Goal: Information Seeking & Learning: Learn about a topic

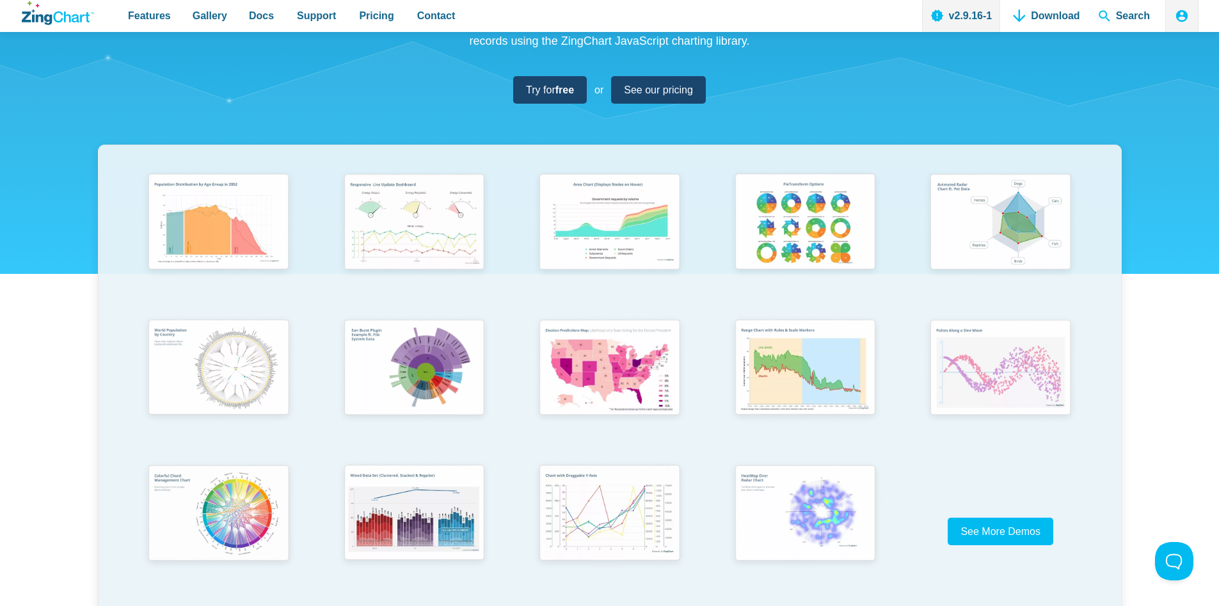
scroll to position [147, 0]
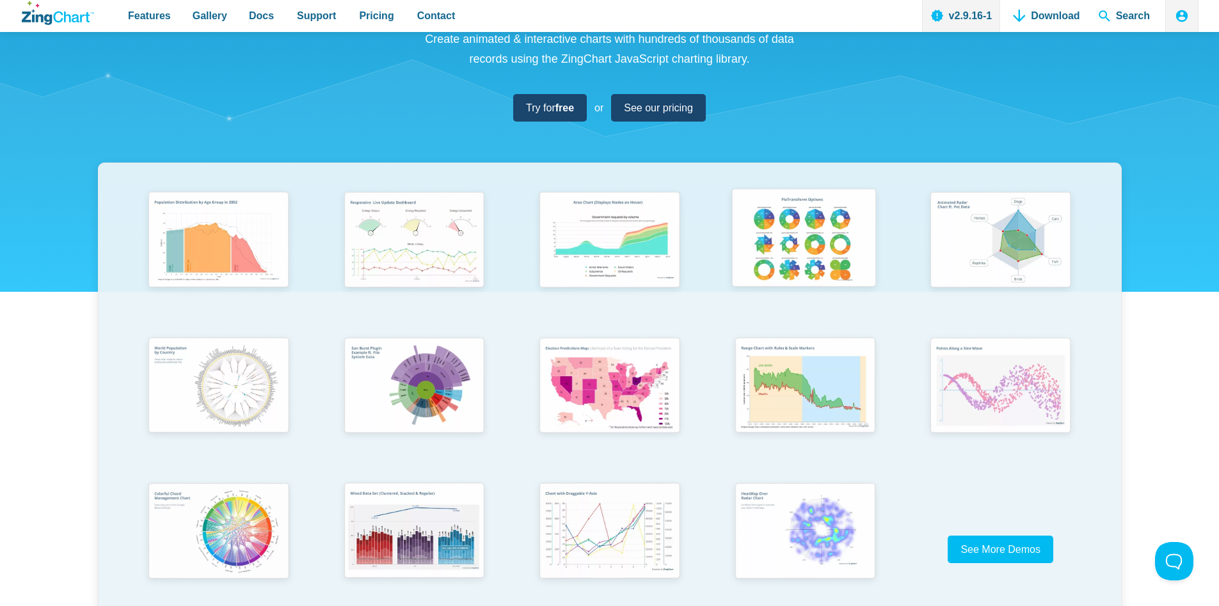
click at [809, 250] on img "App Content" at bounding box center [803, 240] width 161 height 115
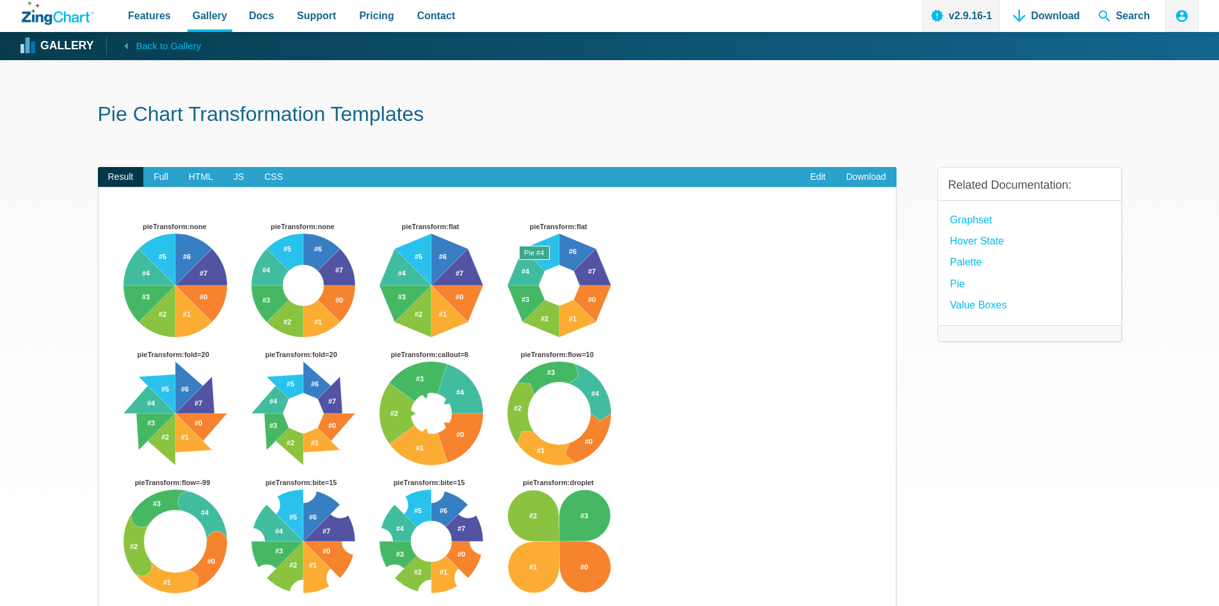
click at [429, 422] on img "App Content" at bounding box center [497, 426] width 772 height 416
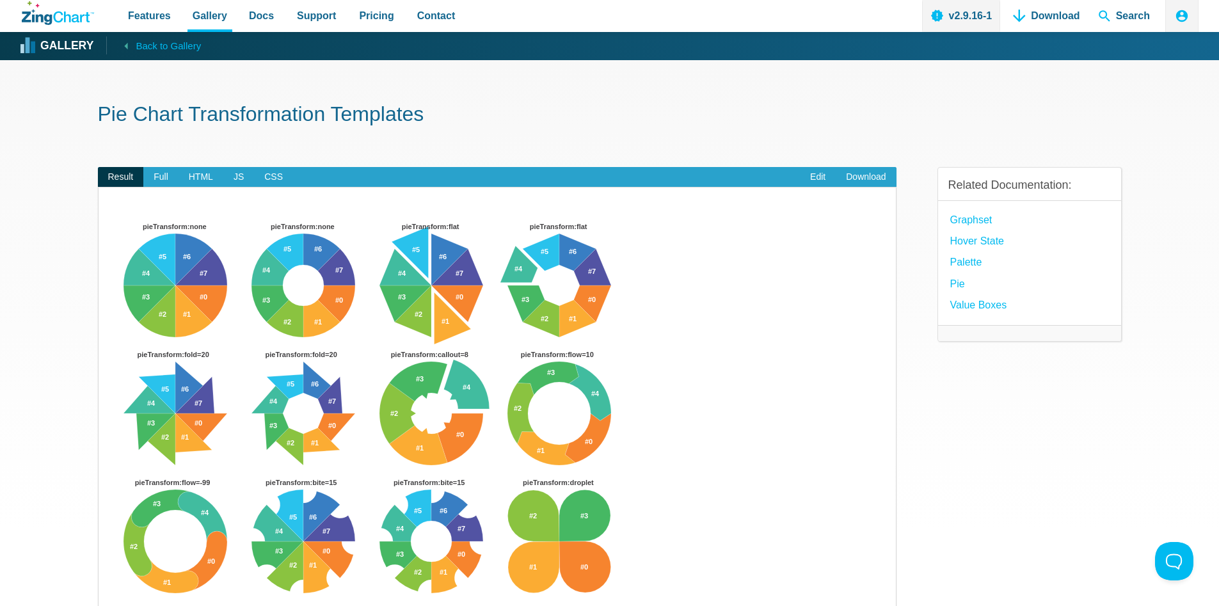
drag, startPoint x: 440, startPoint y: 463, endPoint x: 437, endPoint y: 495, distance: 32.7
click at [440, 466] on div "pieTransform:none pieTransform:none pieTransform:flat pieTransform:flat pieTran…" at bounding box center [497, 426] width 772 height 416
click at [438, 534] on img "App Content" at bounding box center [497, 426] width 772 height 416
click at [440, 541] on img "App Content" at bounding box center [497, 426] width 772 height 416
click at [161, 177] on span "Full" at bounding box center [160, 177] width 35 height 20
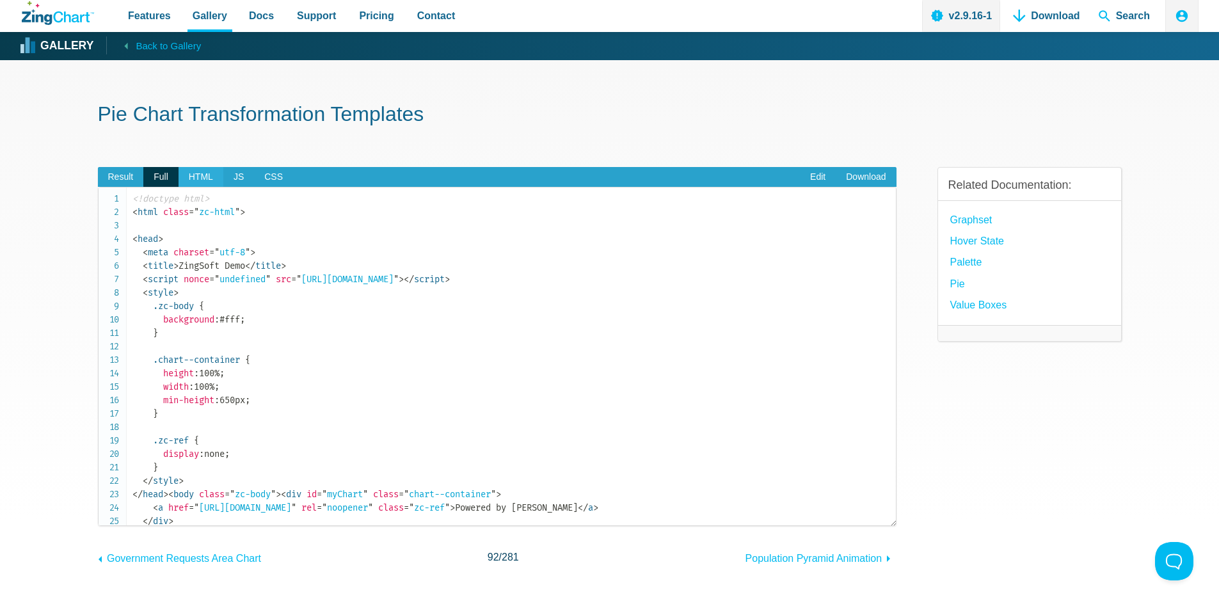
click at [199, 180] on span "HTML" at bounding box center [201, 177] width 45 height 20
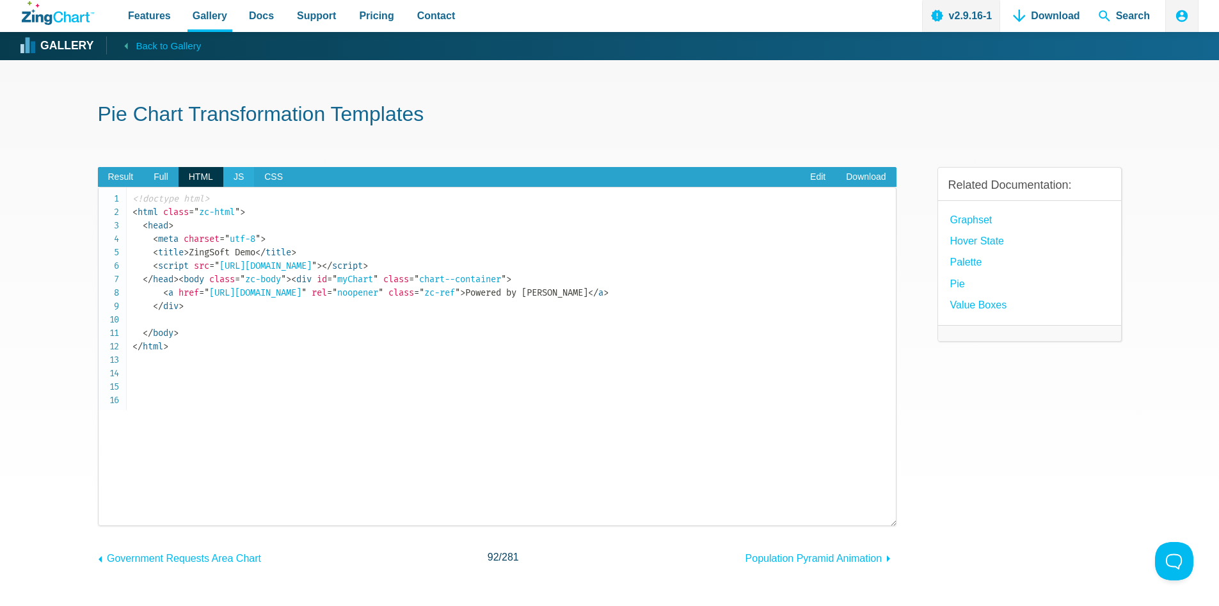
click at [225, 182] on span "JS" at bounding box center [238, 177] width 31 height 20
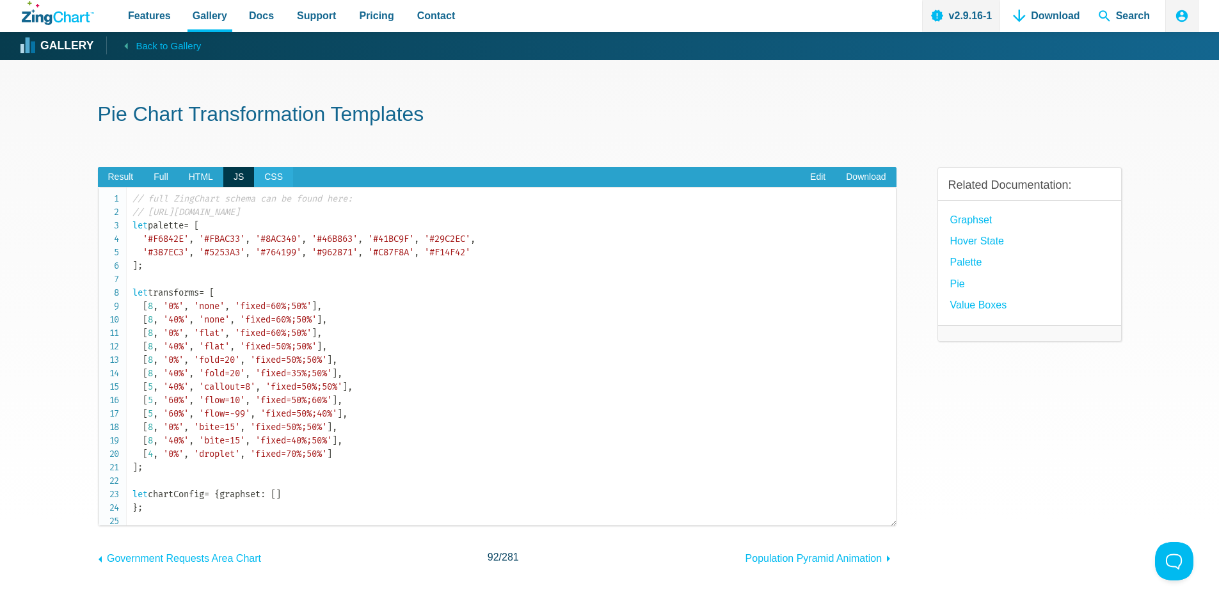
click at [258, 182] on span "CSS" at bounding box center [273, 177] width 39 height 20
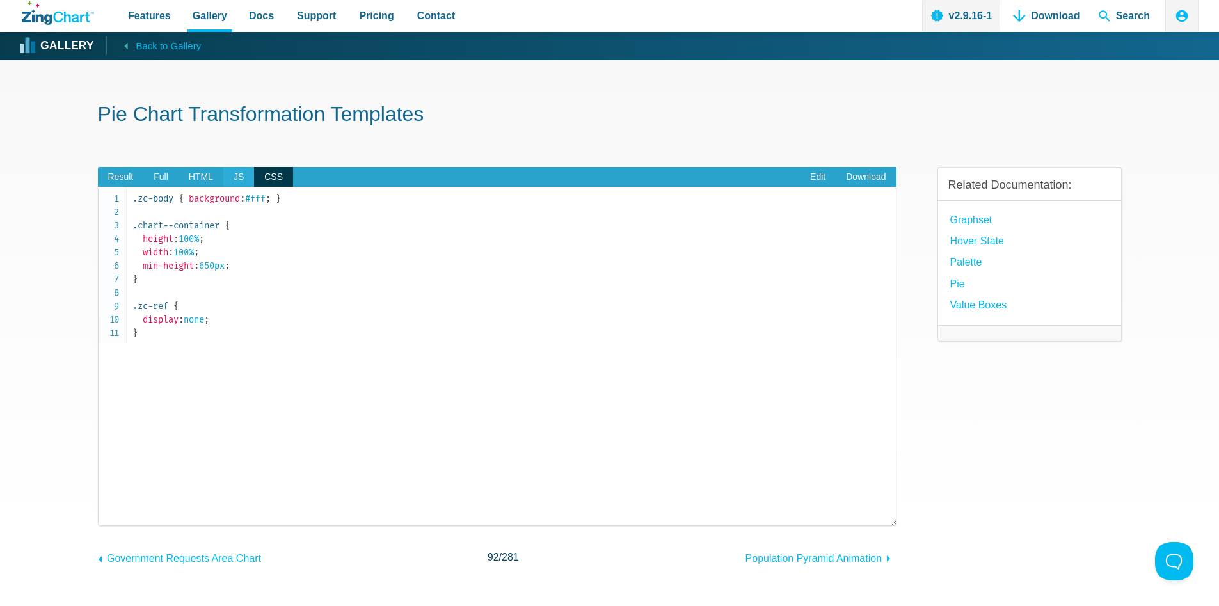
click at [230, 179] on span "JS" at bounding box center [238, 177] width 31 height 20
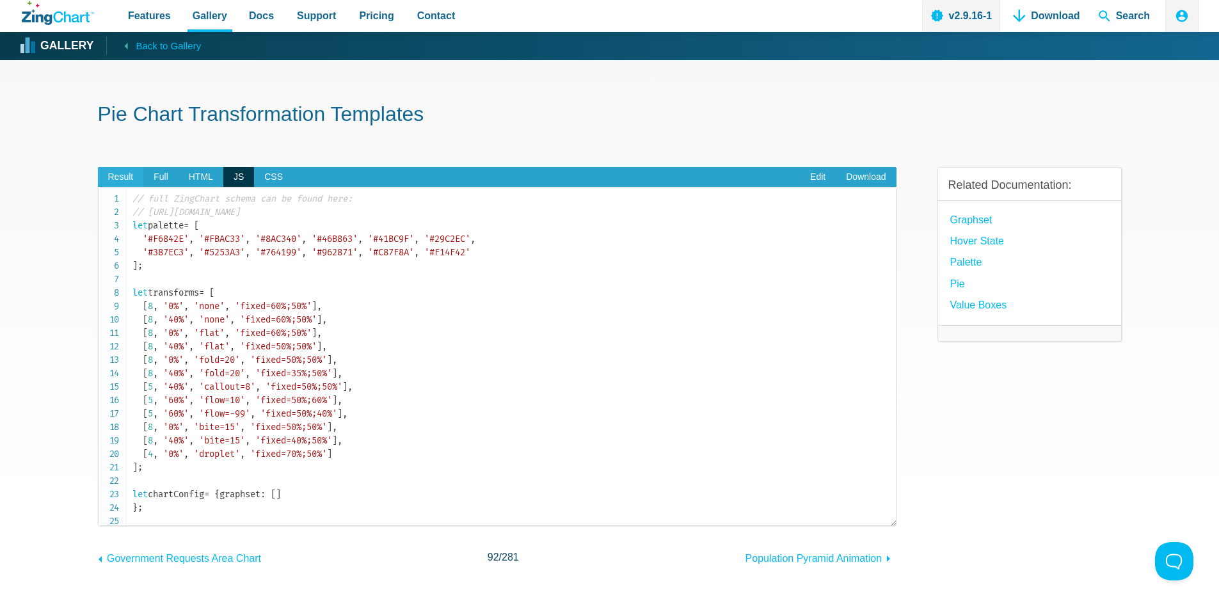
click at [124, 175] on span "Result" at bounding box center [121, 177] width 46 height 20
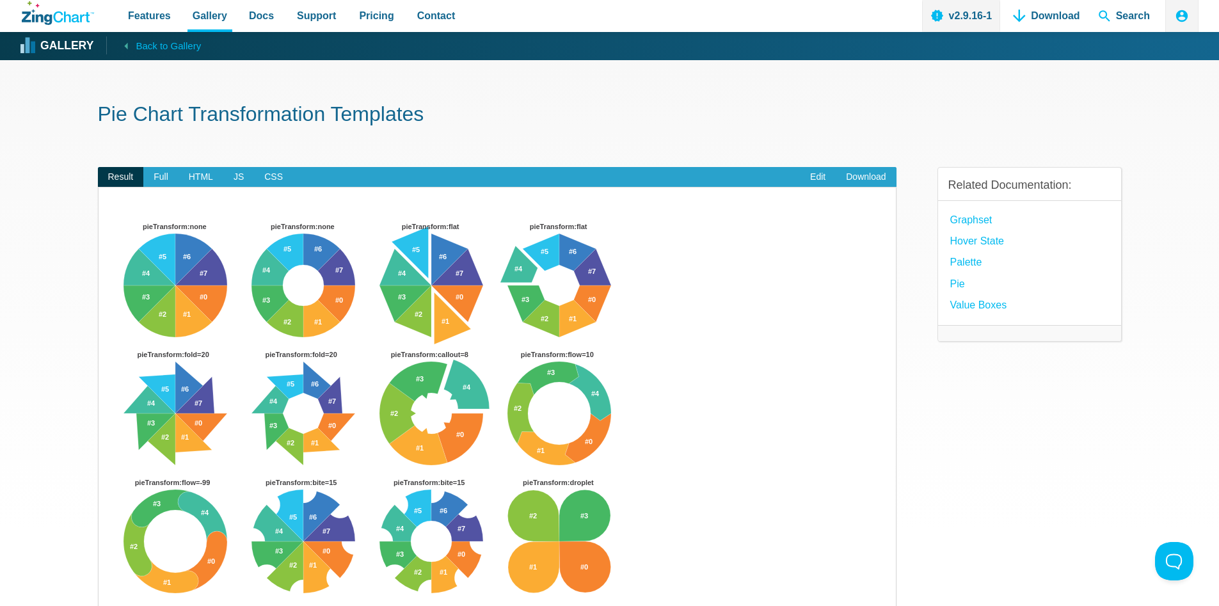
drag, startPoint x: 449, startPoint y: 258, endPoint x: 433, endPoint y: 317, distance: 61.6
click at [161, 44] on span "Back to Gallery" at bounding box center [168, 46] width 65 height 17
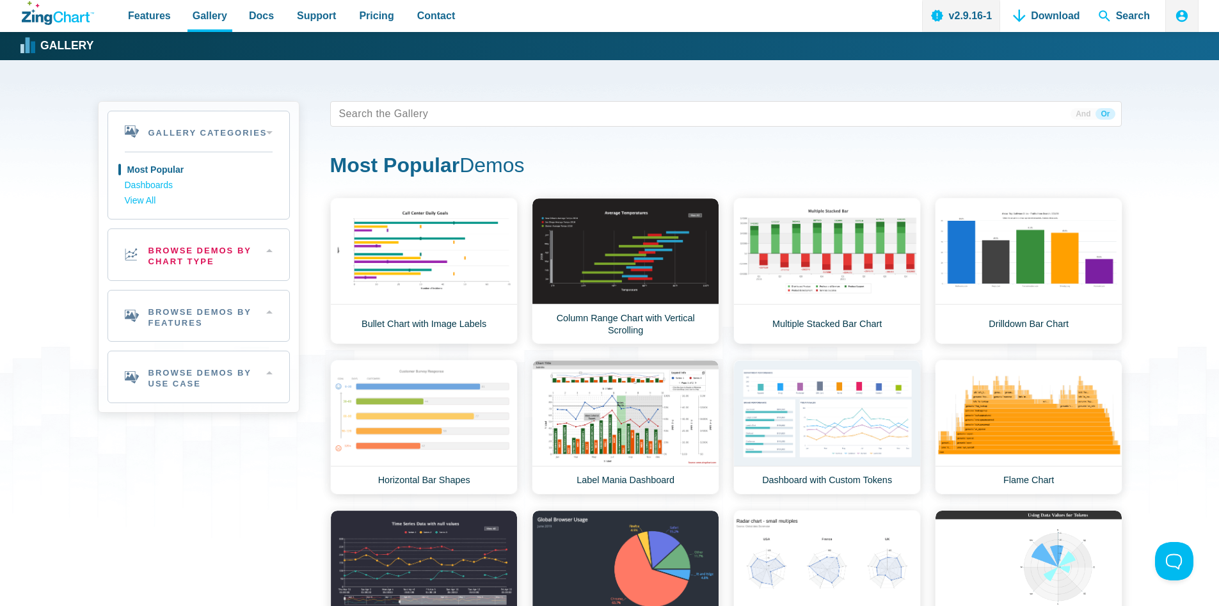
click at [229, 260] on h2 "Browse Demos By Chart Type" at bounding box center [198, 254] width 181 height 51
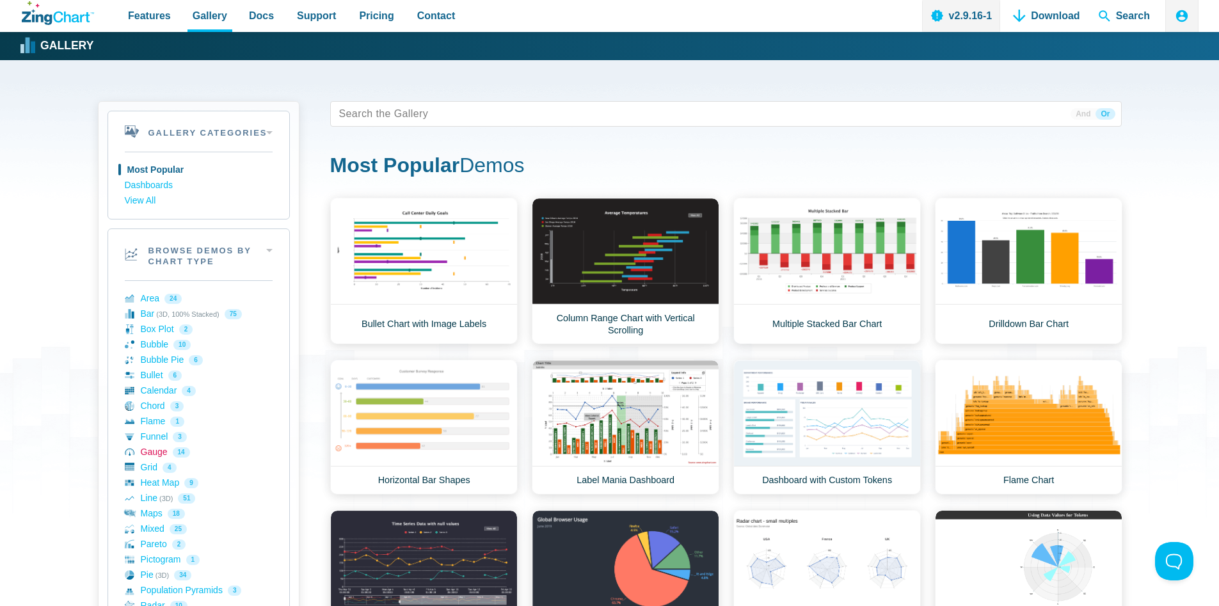
click at [152, 447] on link "Gauge 14" at bounding box center [199, 452] width 148 height 15
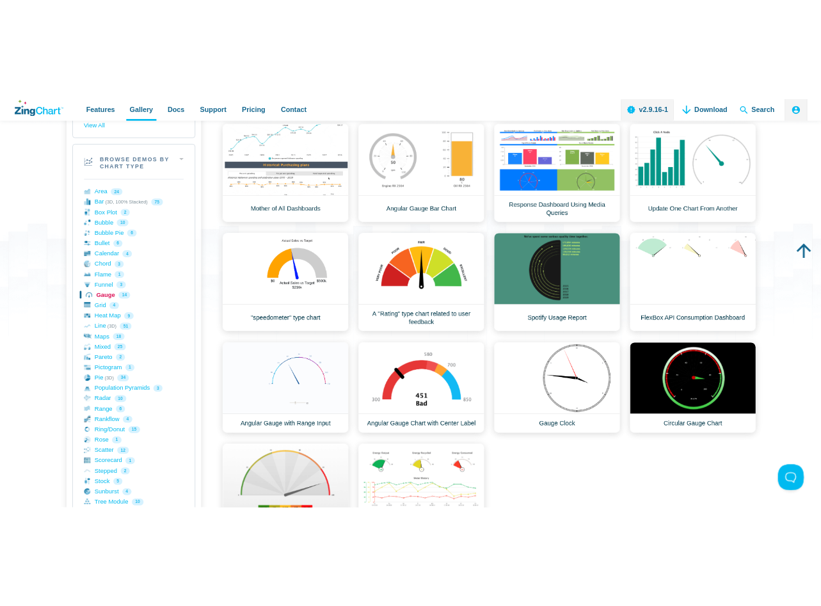
scroll to position [136, 0]
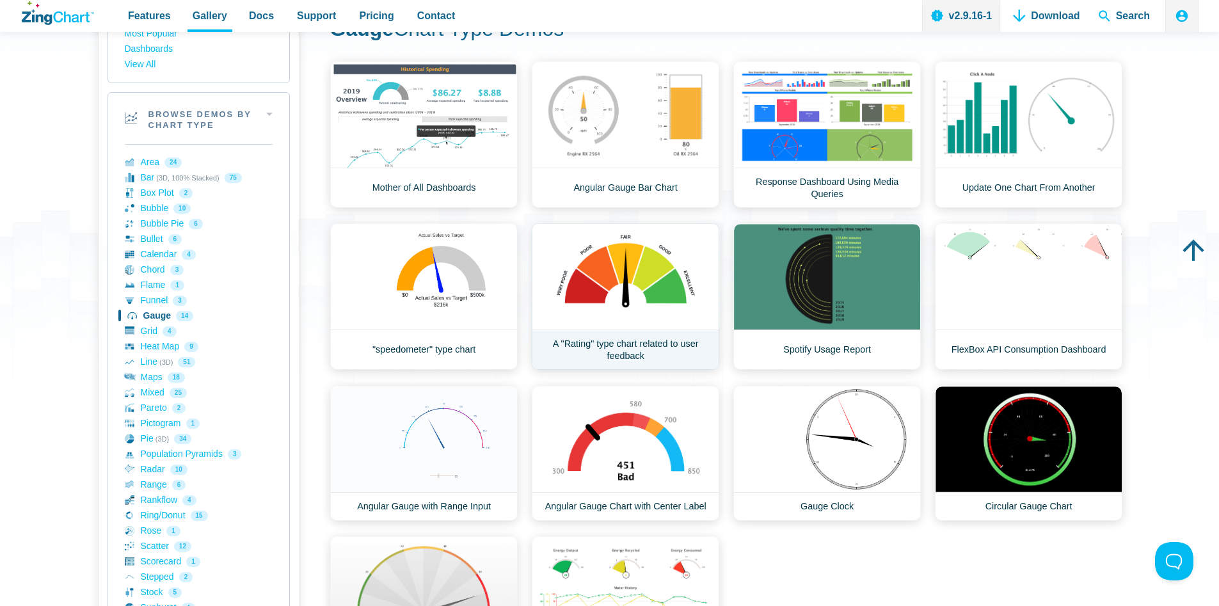
click at [628, 280] on link "A "Rating" type chart related to user feedback" at bounding box center [625, 296] width 187 height 147
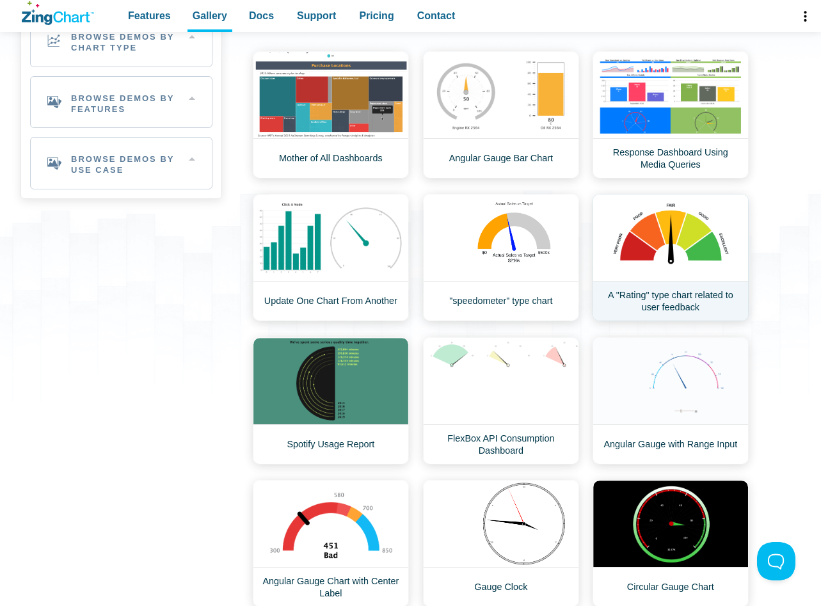
click at [653, 251] on link "A "Rating" type chart related to user feedback" at bounding box center [671, 257] width 156 height 127
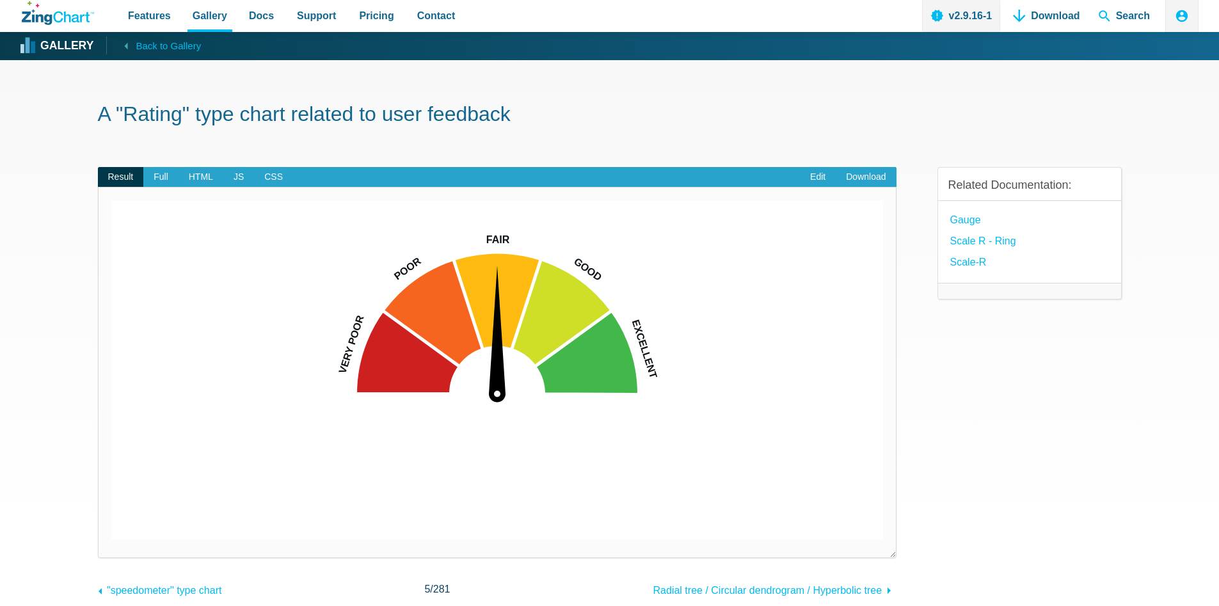
click at [500, 316] on img "App Content" at bounding box center [497, 369] width 772 height 339
click at [536, 354] on img "App Content" at bounding box center [497, 369] width 772 height 339
click at [469, 345] on img "App Content" at bounding box center [497, 369] width 772 height 339
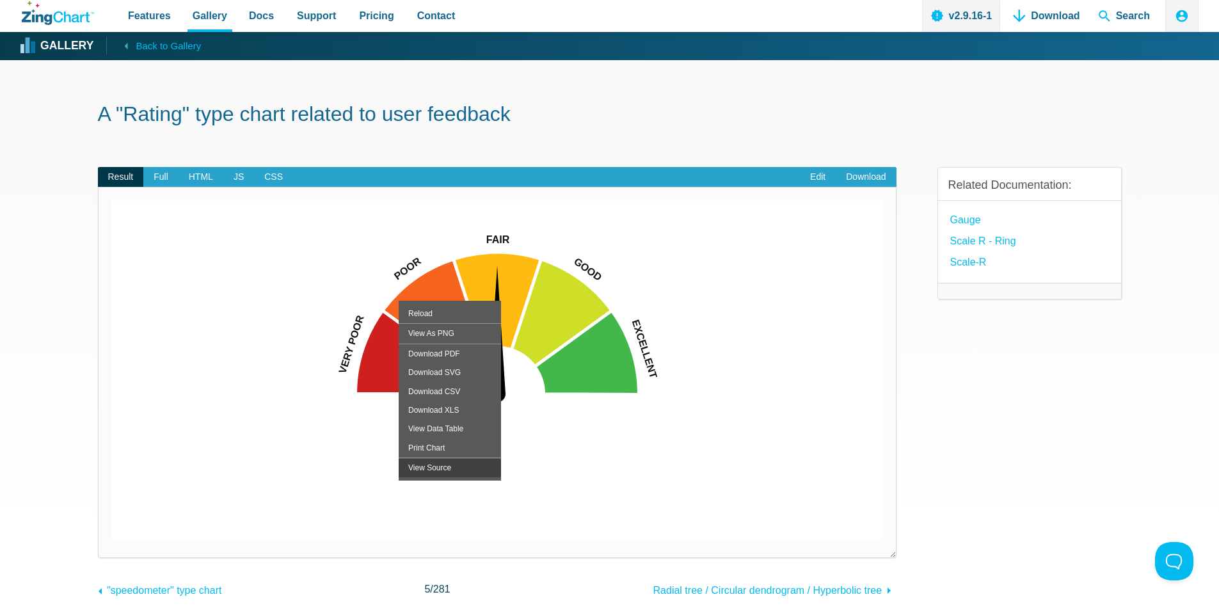
drag, startPoint x: 454, startPoint y: 474, endPoint x: 476, endPoint y: 467, distance: 22.9
click at [476, 467] on div "View Source" at bounding box center [450, 467] width 102 height 19
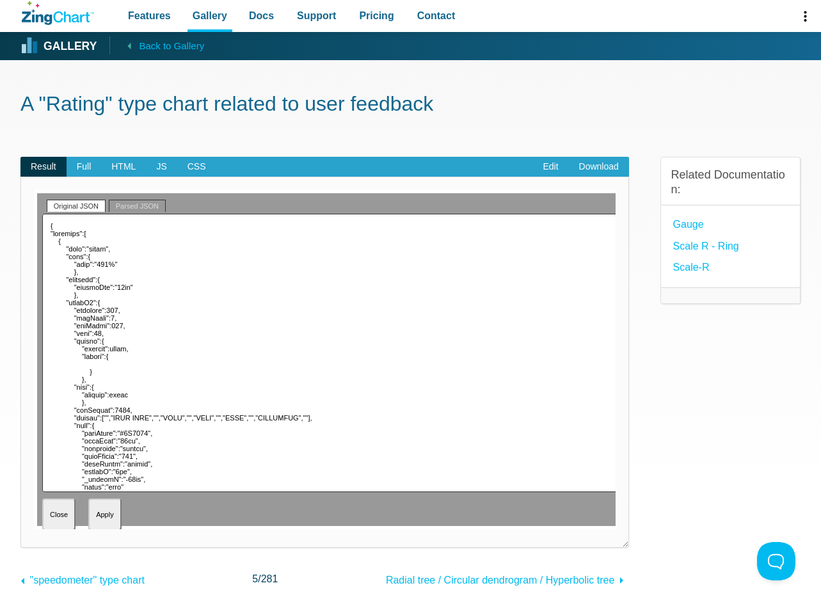
click at [127, 208] on link "Parsed JSON" at bounding box center [137, 206] width 57 height 12
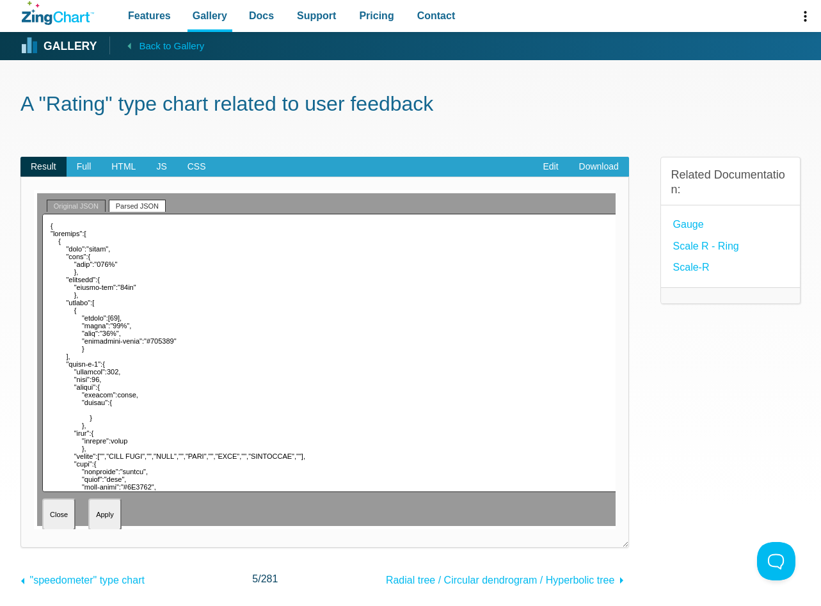
click at [92, 205] on link "Original JSON" at bounding box center [76, 206] width 59 height 12
type textarea "{ "graphset":[ { "type":"gauge", "plot":{ "size":"100%" }, "plotarea":{ "margin…"
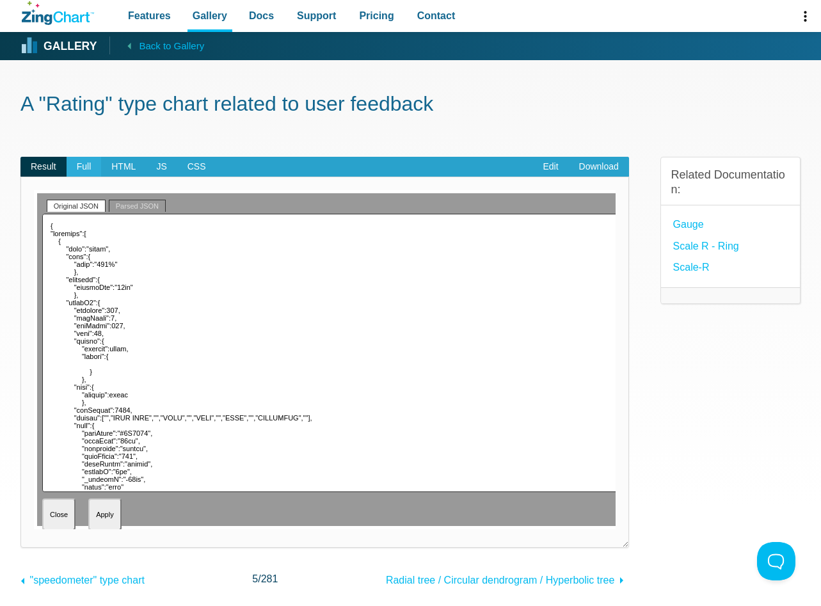
click at [74, 166] on span "Full" at bounding box center [84, 167] width 35 height 20
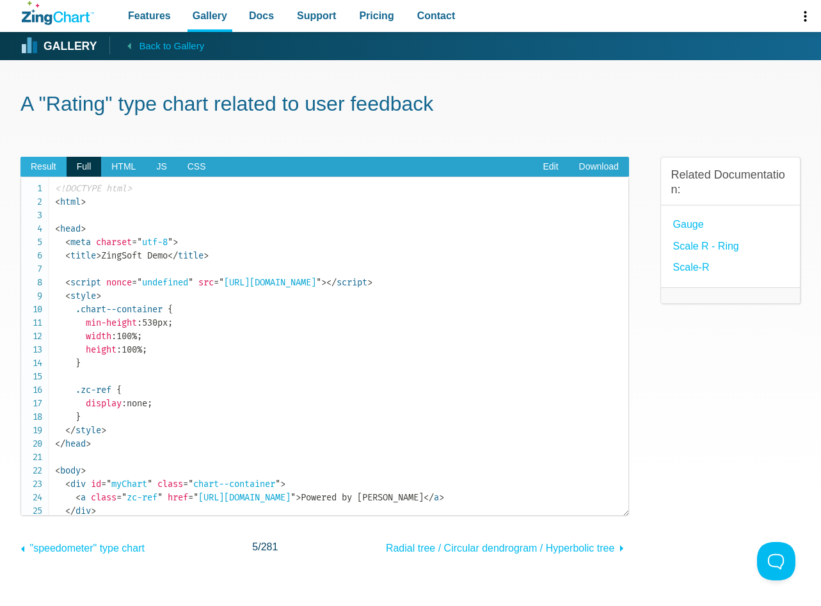
click at [40, 166] on span "Result" at bounding box center [43, 167] width 46 height 20
